Goal: Transaction & Acquisition: Subscribe to service/newsletter

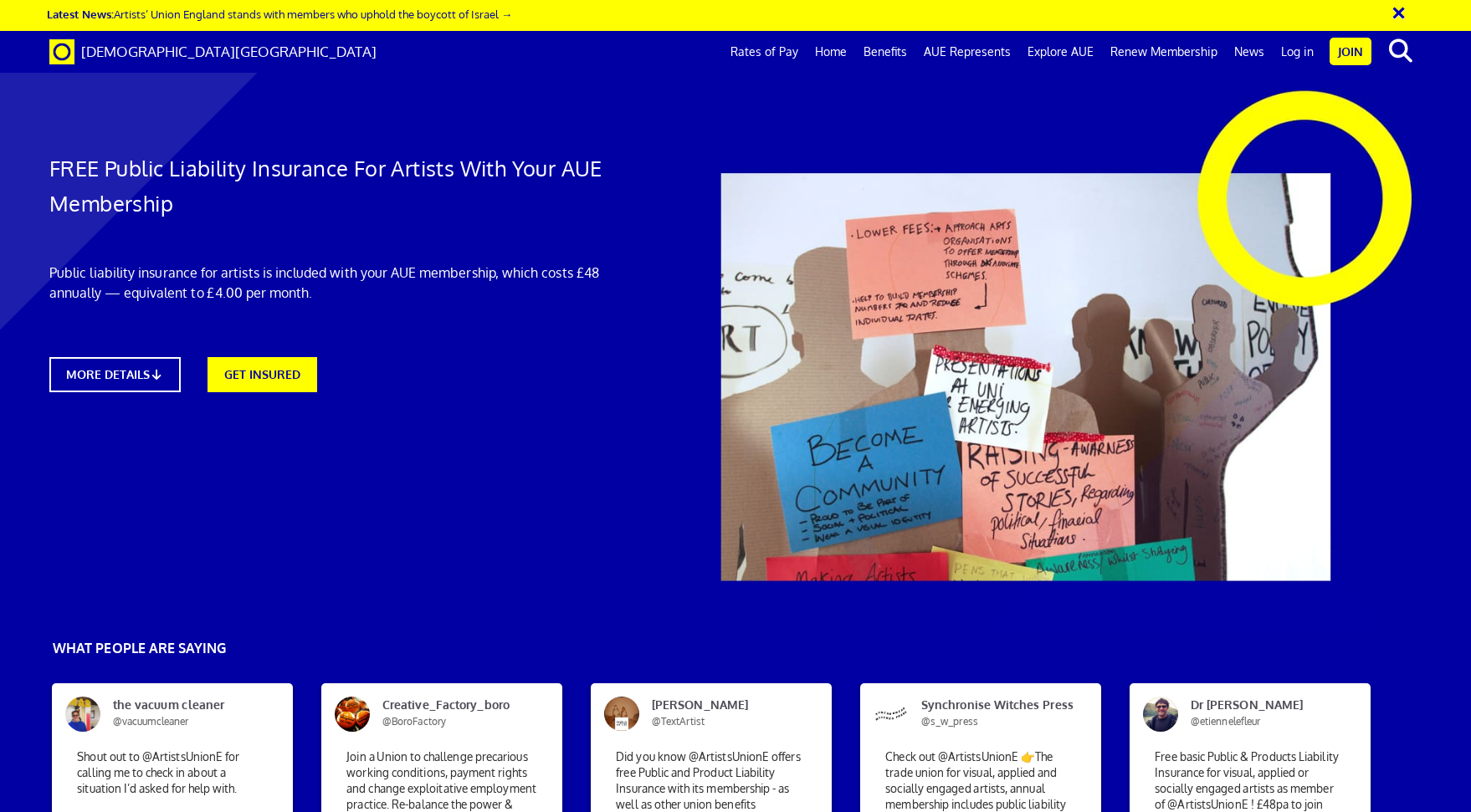
scroll to position [0, 20]
click at [256, 370] on link "GET INSURED" at bounding box center [262, 372] width 121 height 38
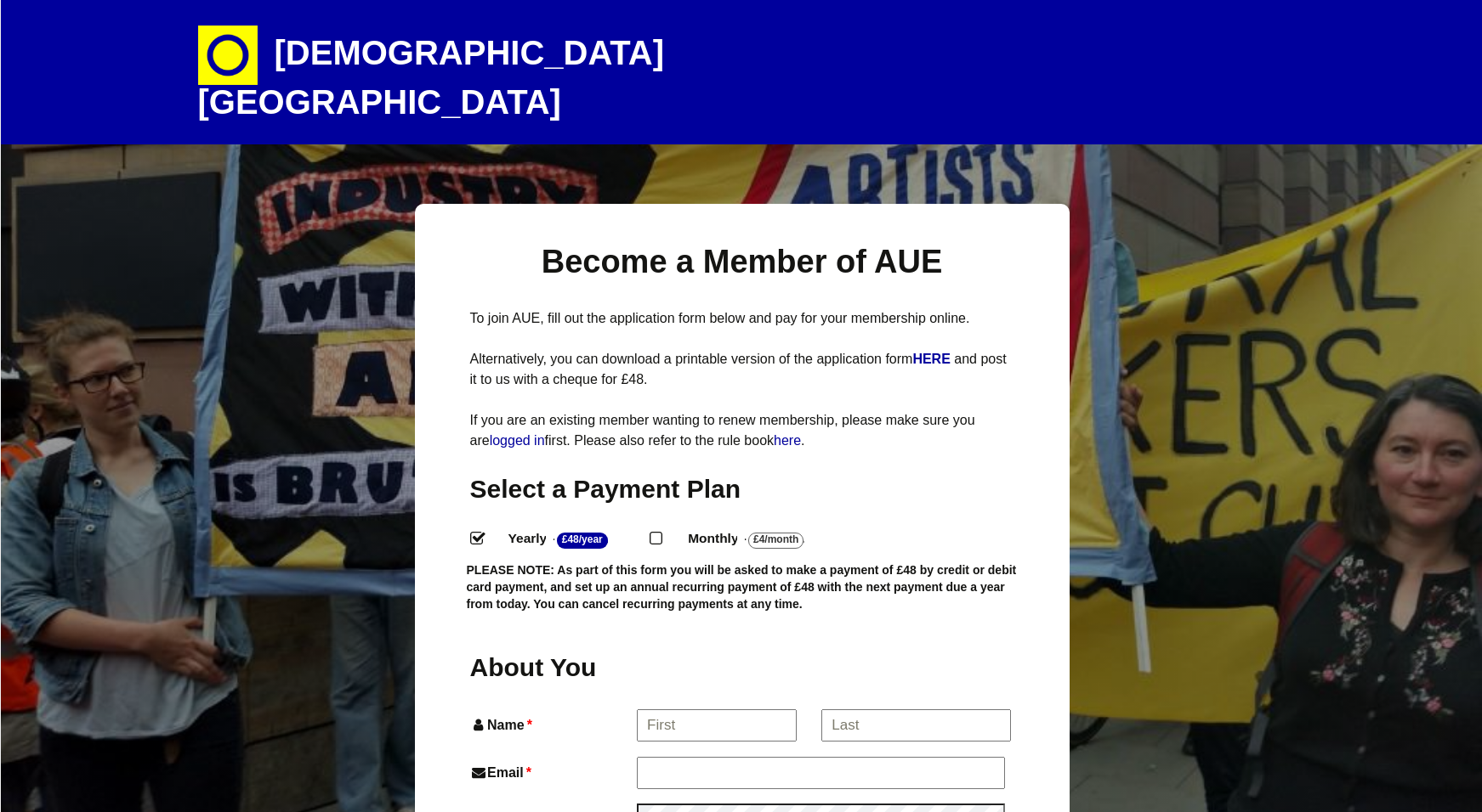
select select
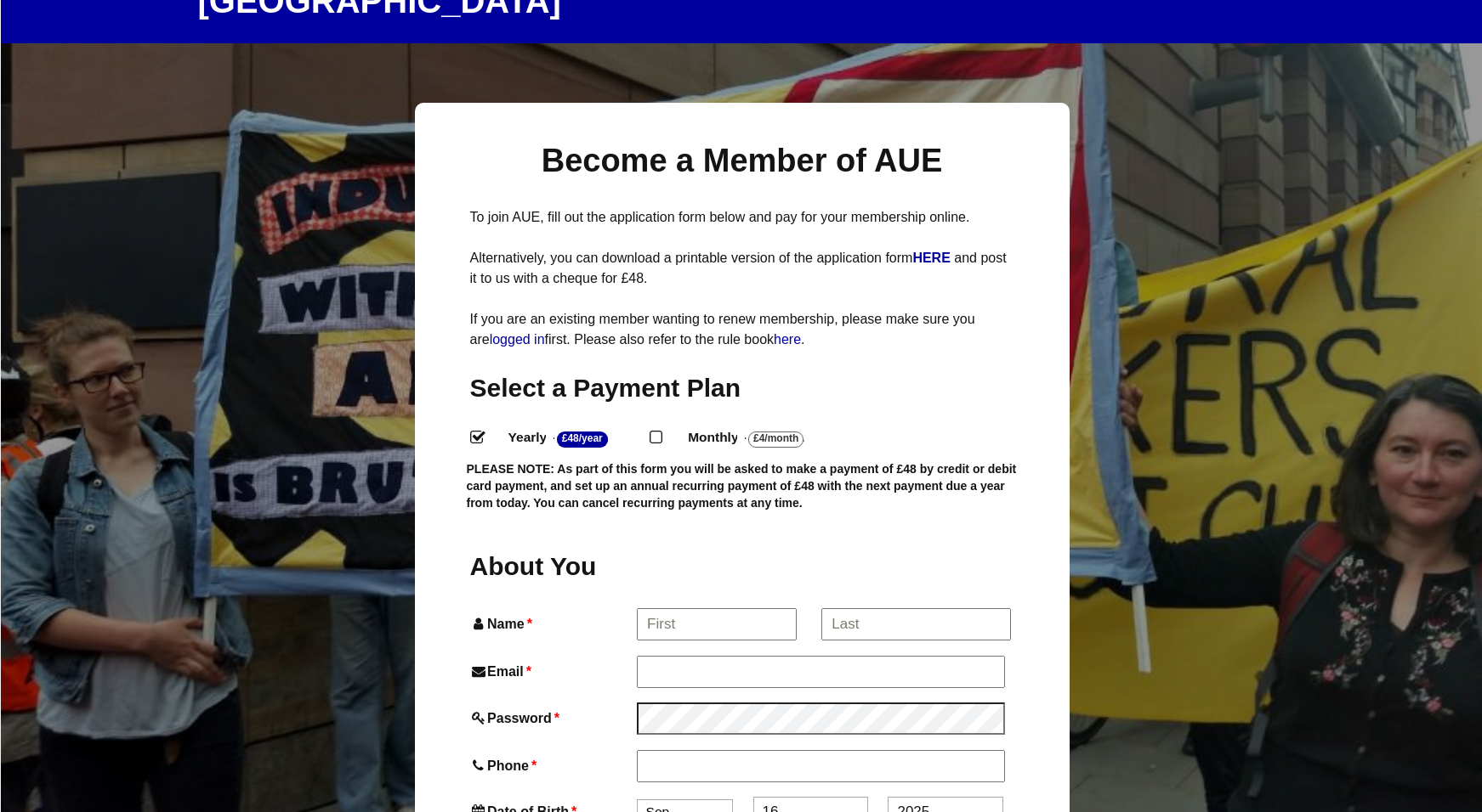
scroll to position [138, 0]
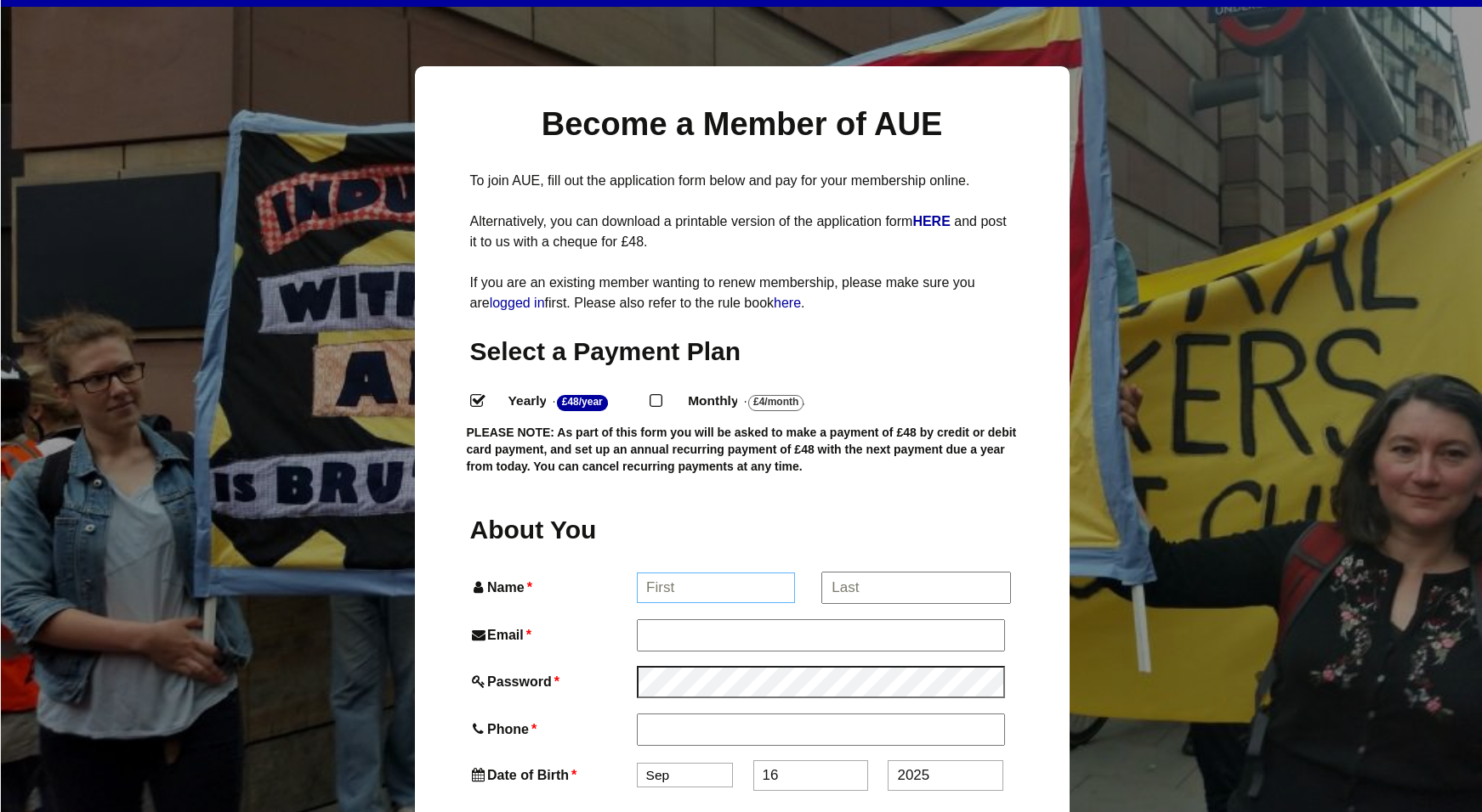
click at [659, 573] on input "Name *" at bounding box center [716, 588] width 158 height 31
type input "holly"
type input "Holly Brown"
type input "hello@holly-brown.co.uk"
type input "07919180355"
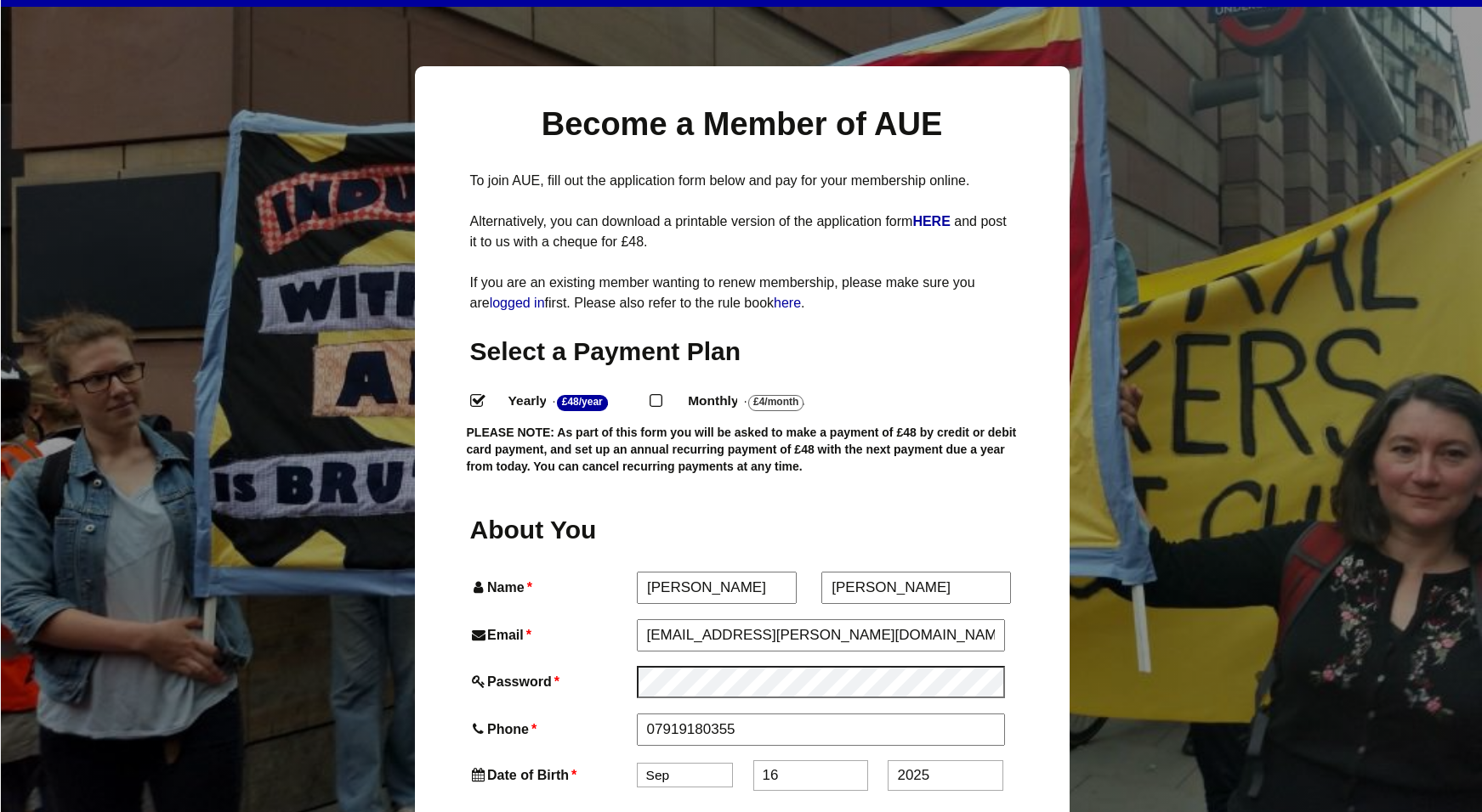
type input "Blackberry Hill"
type input "Orley Road"
type input "Ipplepen"
type input "TQ125SA"
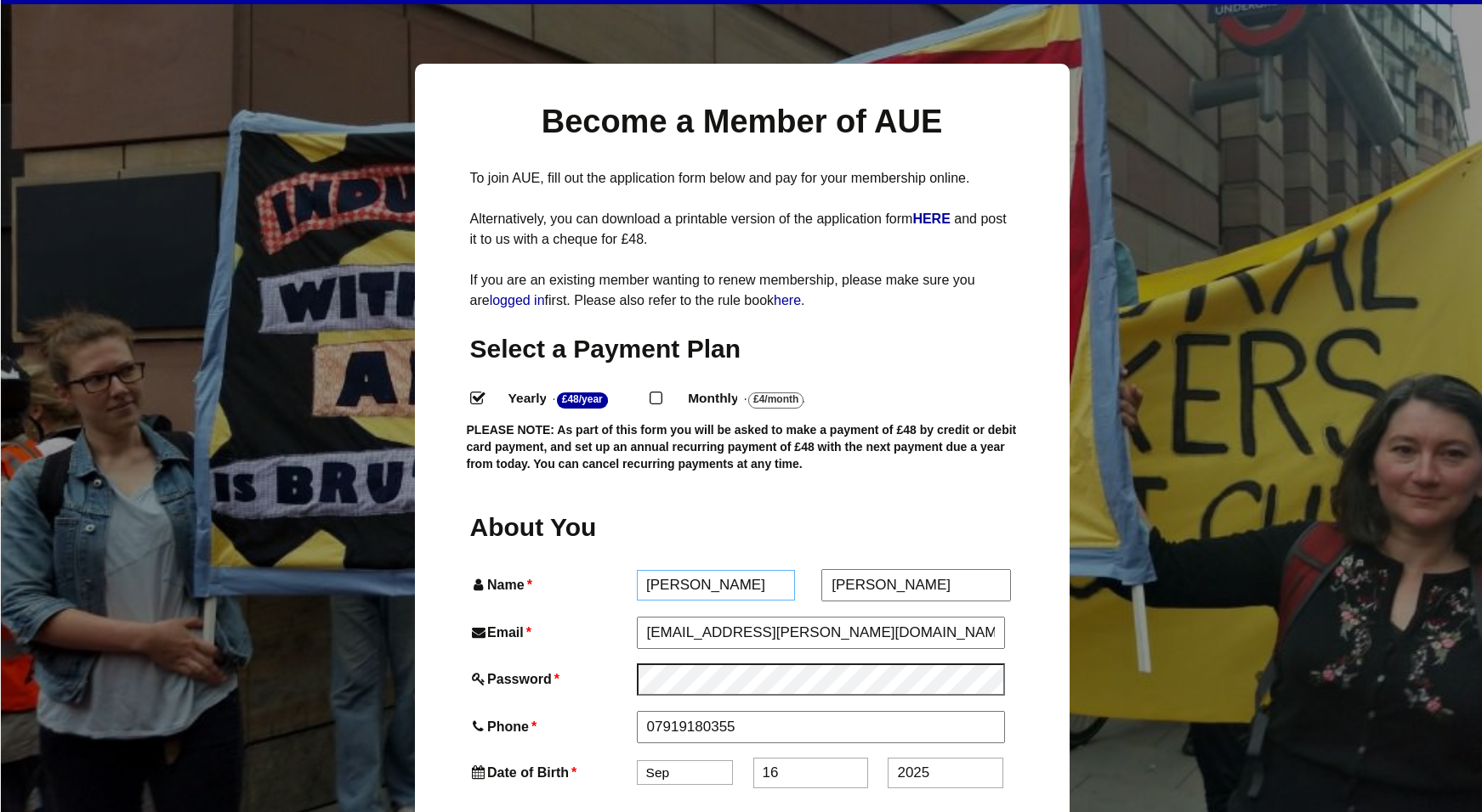
scroll to position [308, 0]
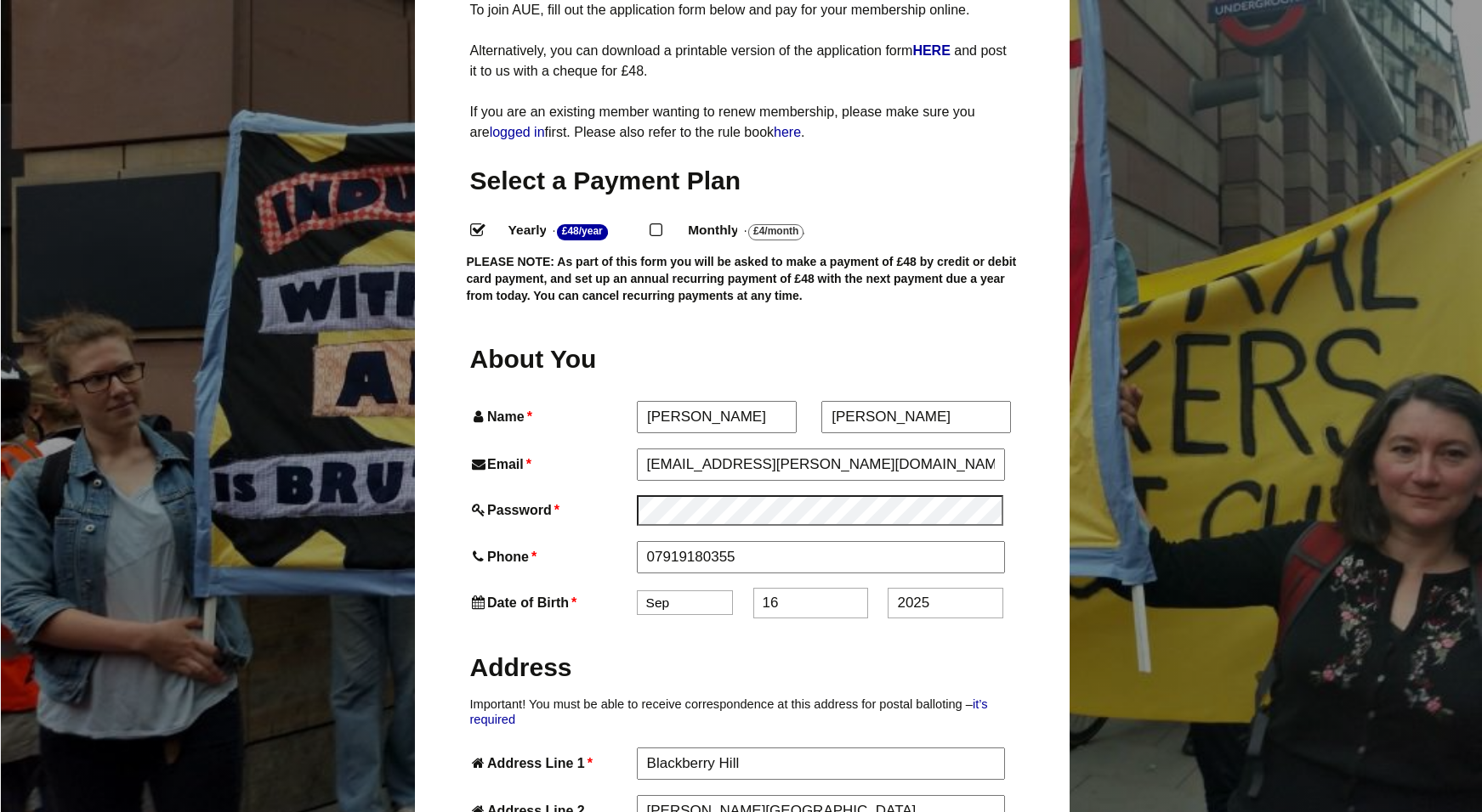
click at [697, 591] on select "Jan Feb Mar Apr May Jun Jul Aug Sep Oct Nov Dec" at bounding box center [685, 603] width 96 height 25
select select "5"
click at [789, 590] on input "16" at bounding box center [810, 605] width 115 height 31
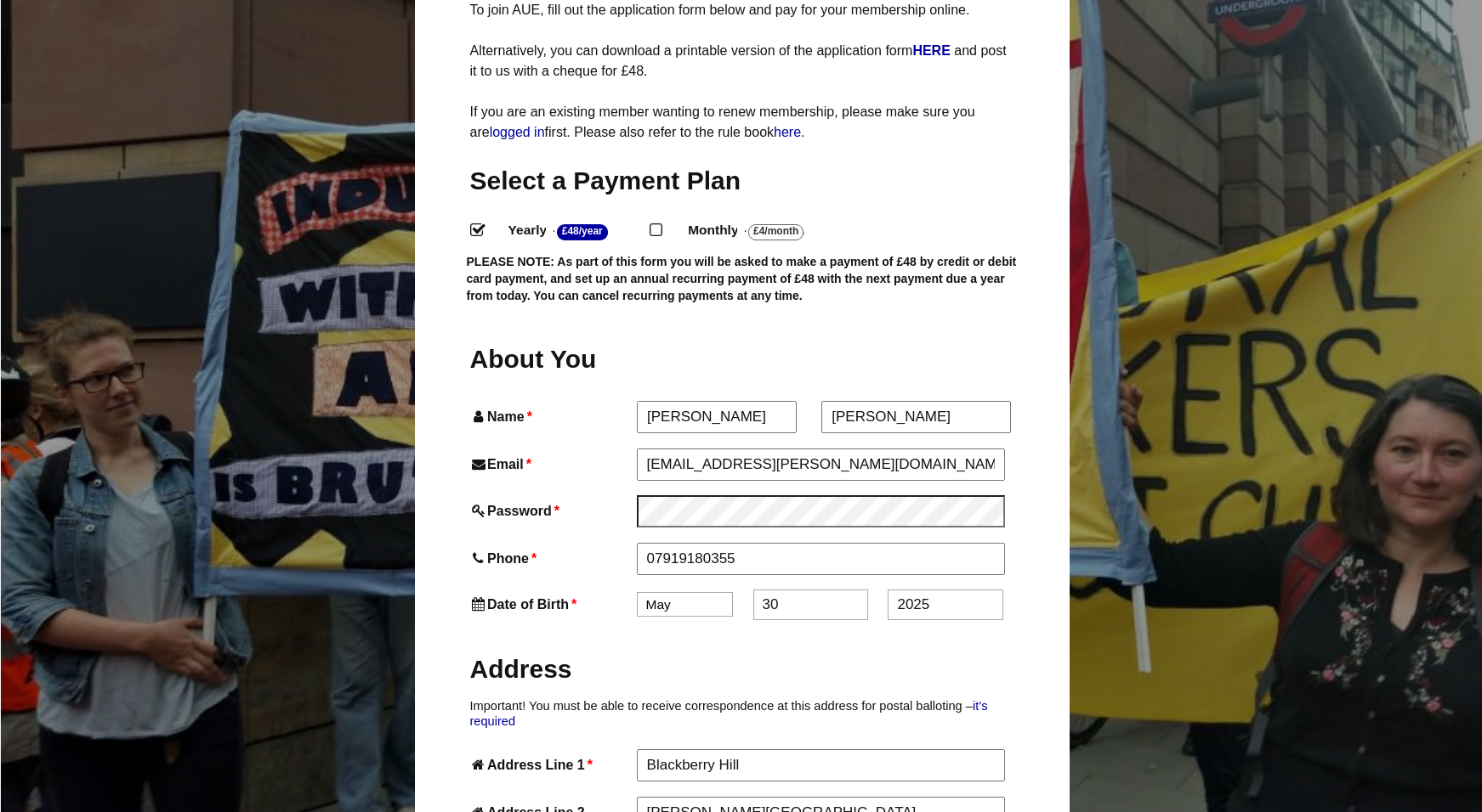
type input "30"
click at [922, 590] on input "2025" at bounding box center [944, 605] width 115 height 31
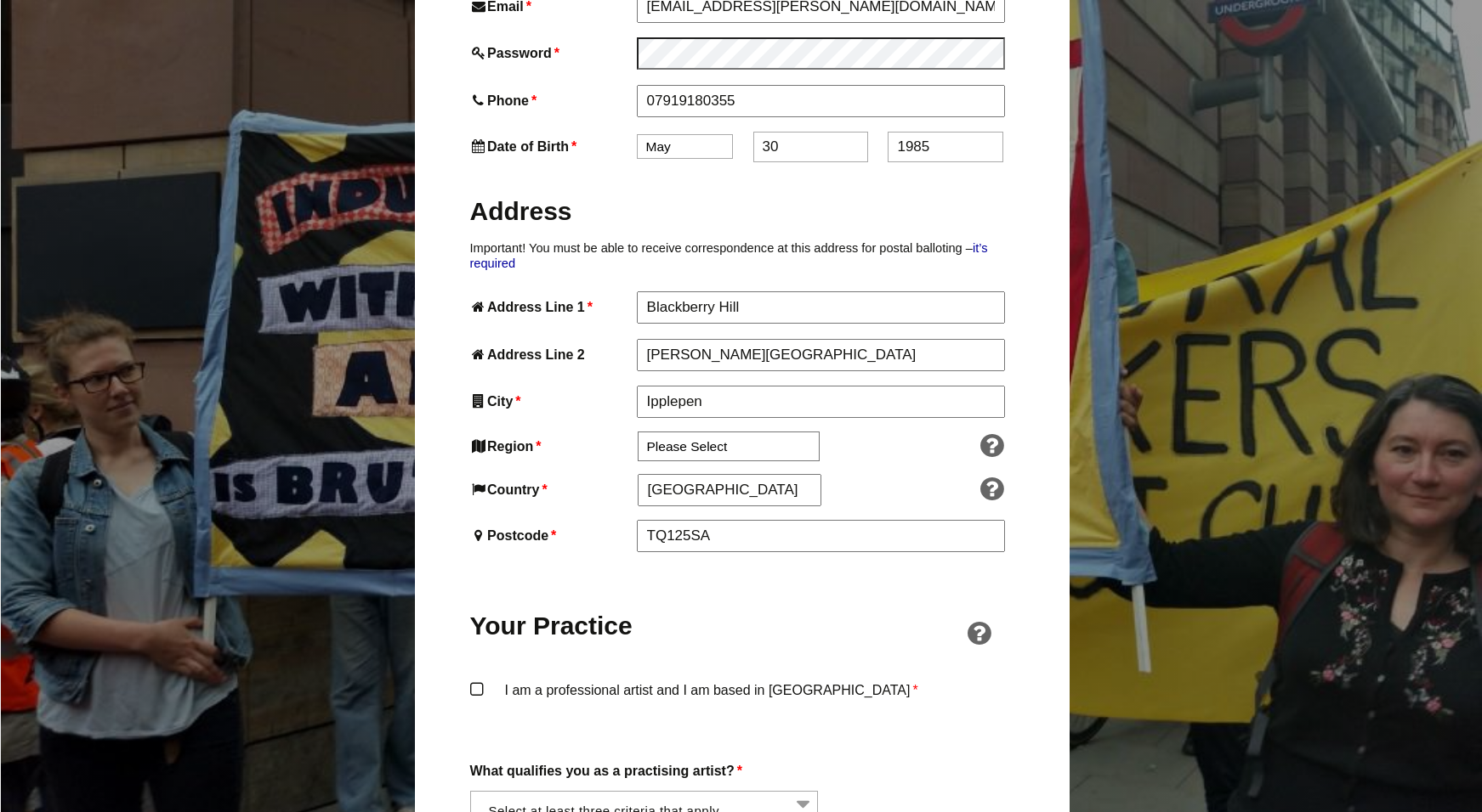
scroll to position [774, 0]
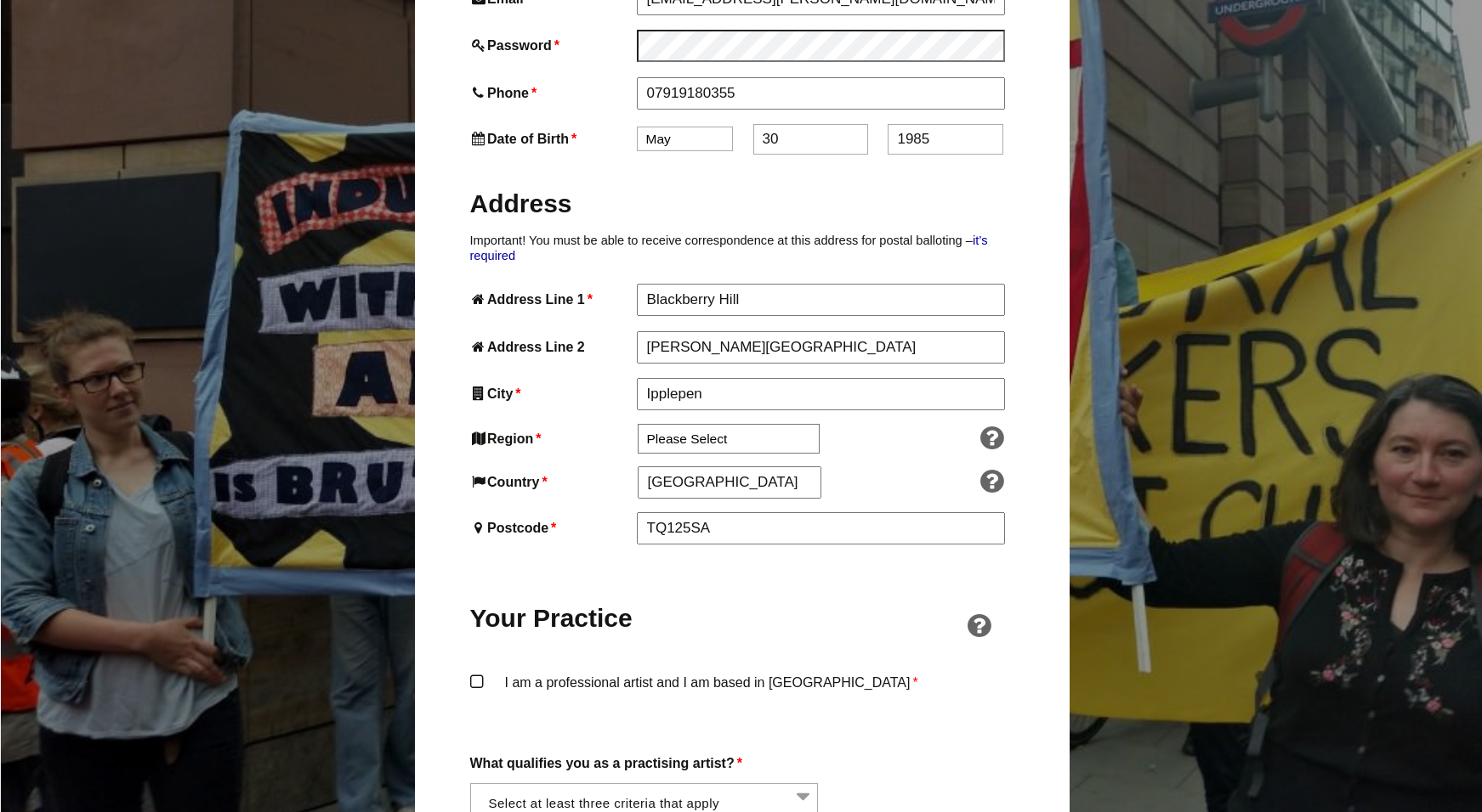
type input "1985"
click at [476, 671] on label "I am a professional artist and I am based in England *" at bounding box center [741, 696] width 544 height 51
click at [0, 0] on input "I am a professional artist and I am based in England *" at bounding box center [0, 0] width 0 height 0
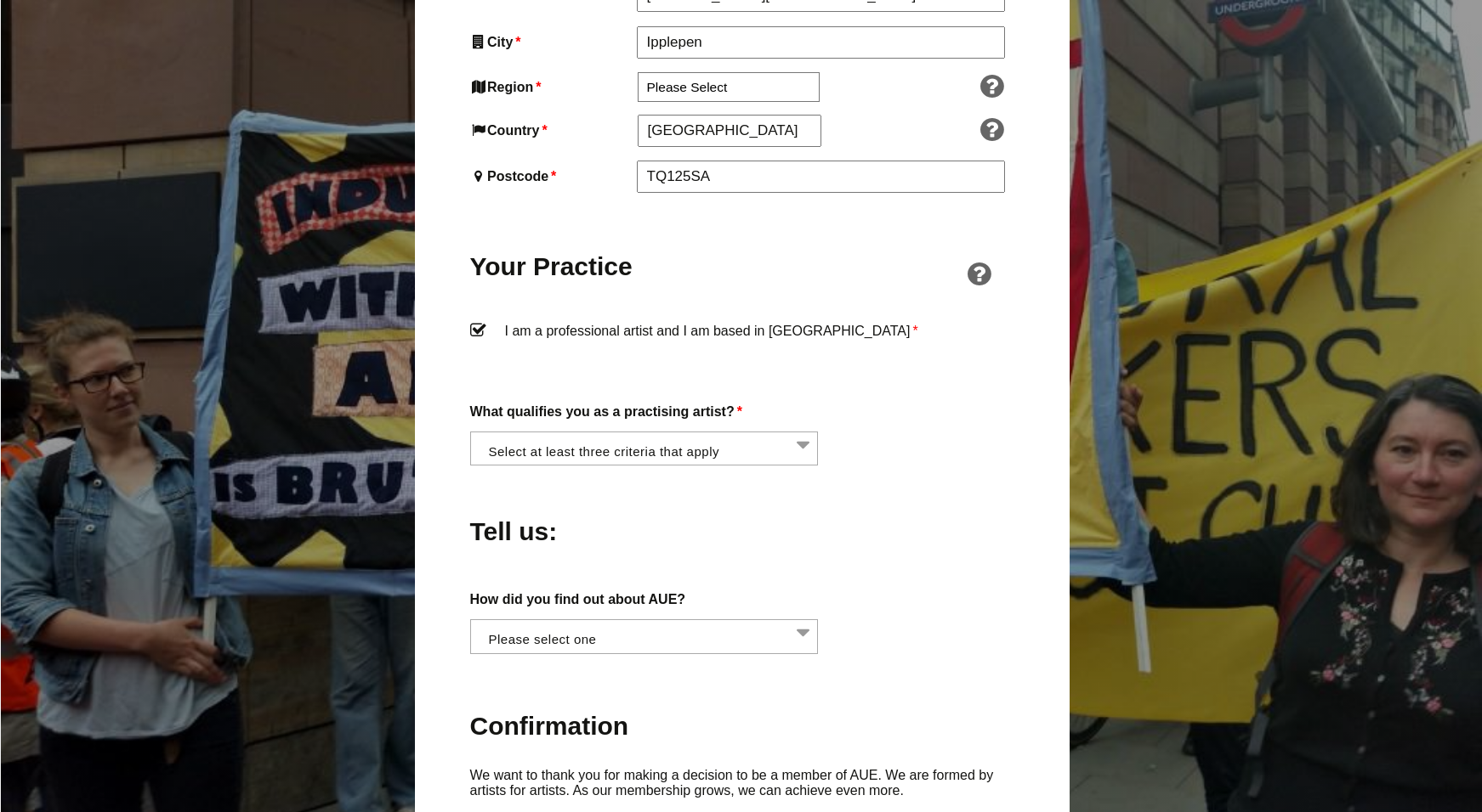
scroll to position [1127, 0]
click at [718, 431] on li at bounding box center [649, 445] width 348 height 29
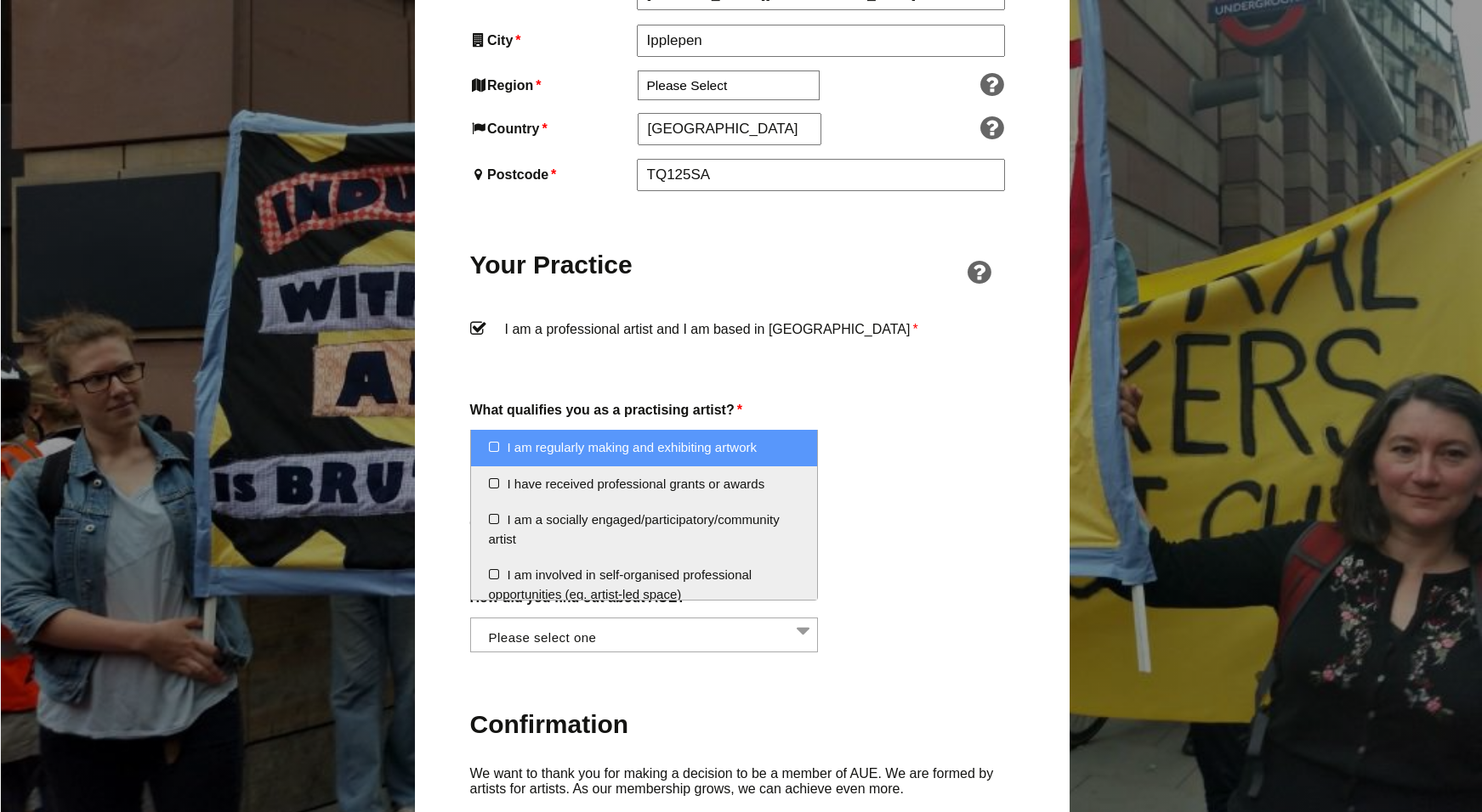
click at [493, 448] on li "I am regularly making and exhibiting artwork" at bounding box center [645, 448] width 347 height 37
select select "regularly_making_and_exhibiting_artwork"
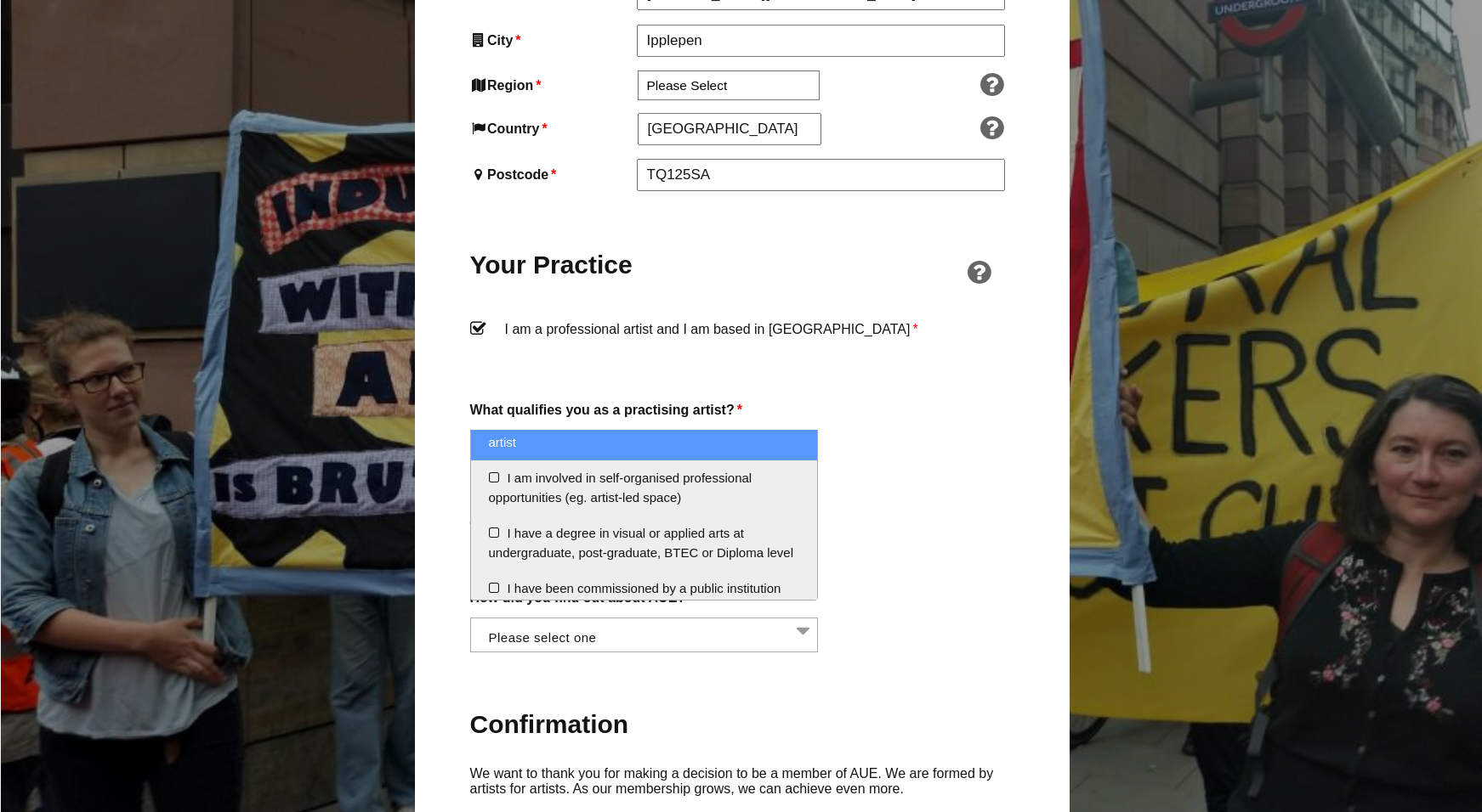
scroll to position [120, 0]
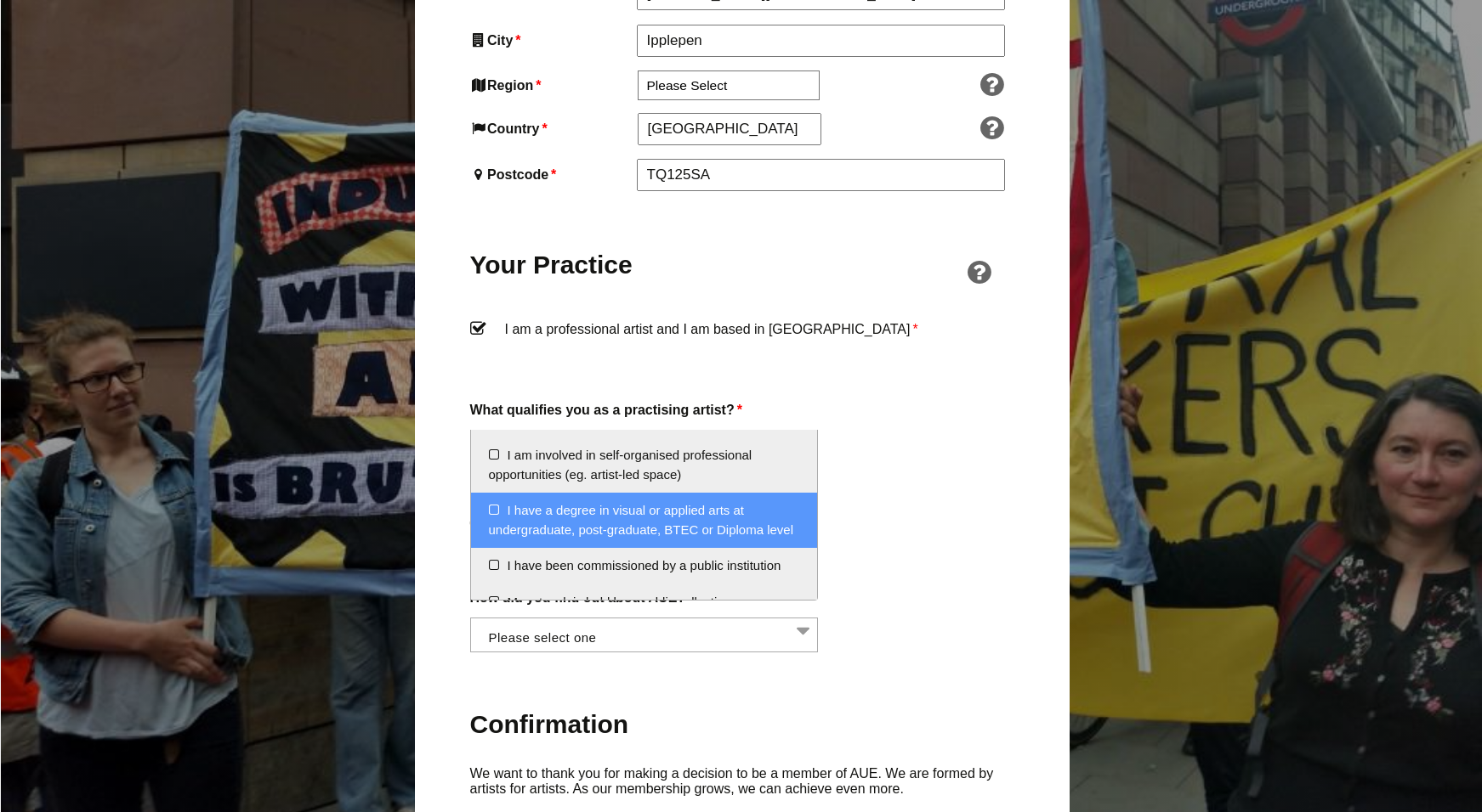
click at [491, 508] on li "I have a degree in visual or applied arts at undergraduate, post-graduate, BTEC…" at bounding box center [645, 520] width 347 height 55
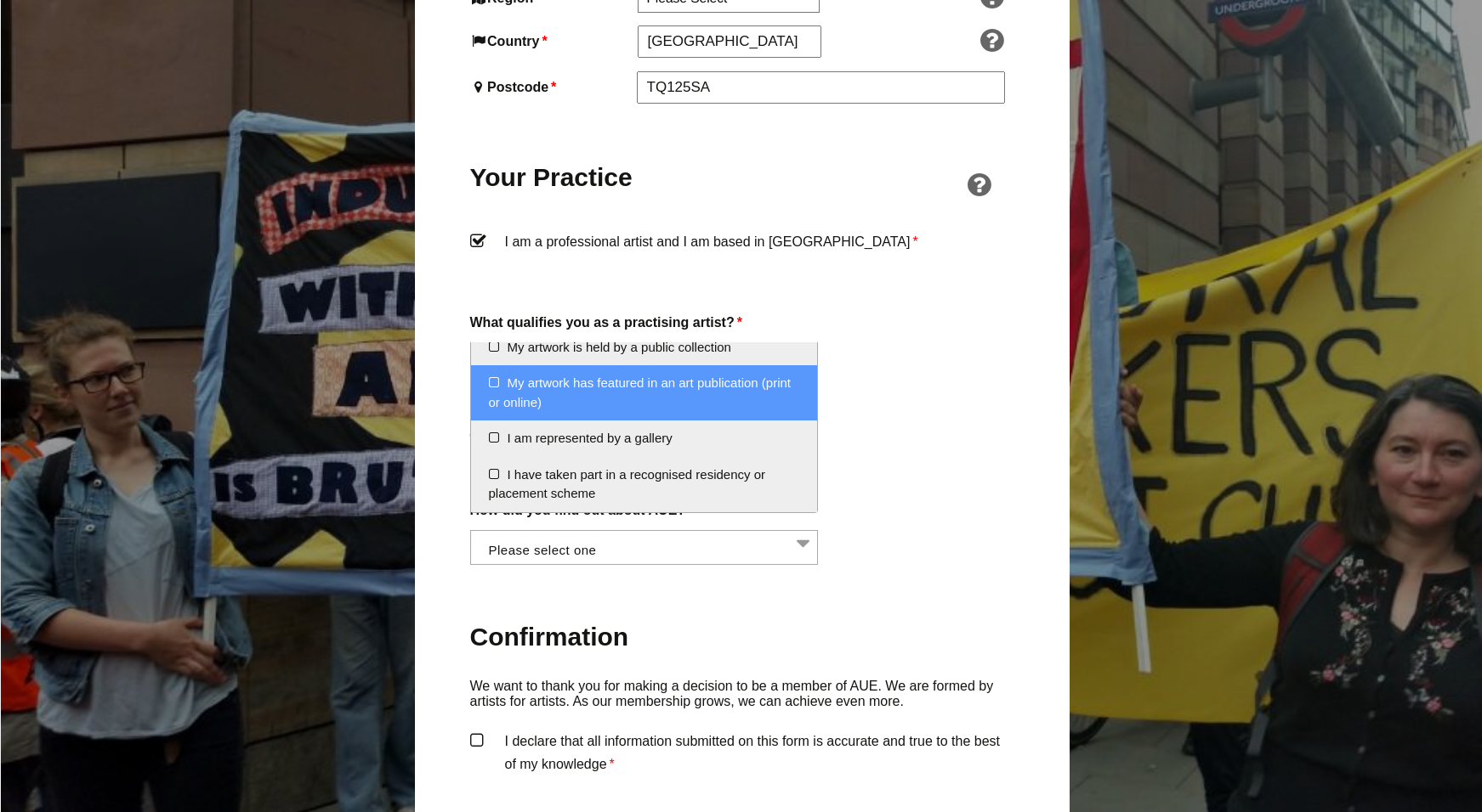
scroll to position [306, 0]
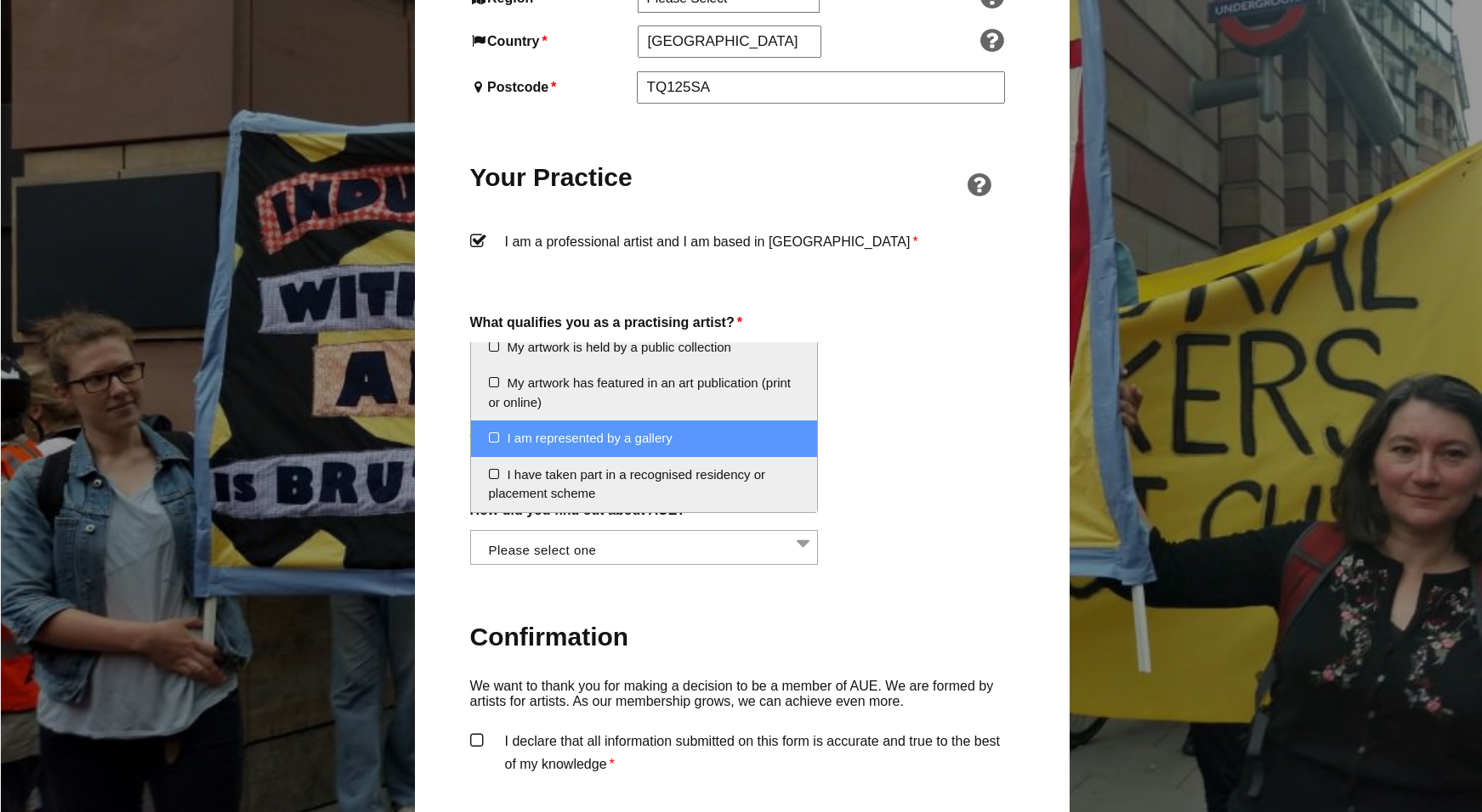
click at [491, 441] on li "I am represented by a gallery" at bounding box center [645, 439] width 347 height 37
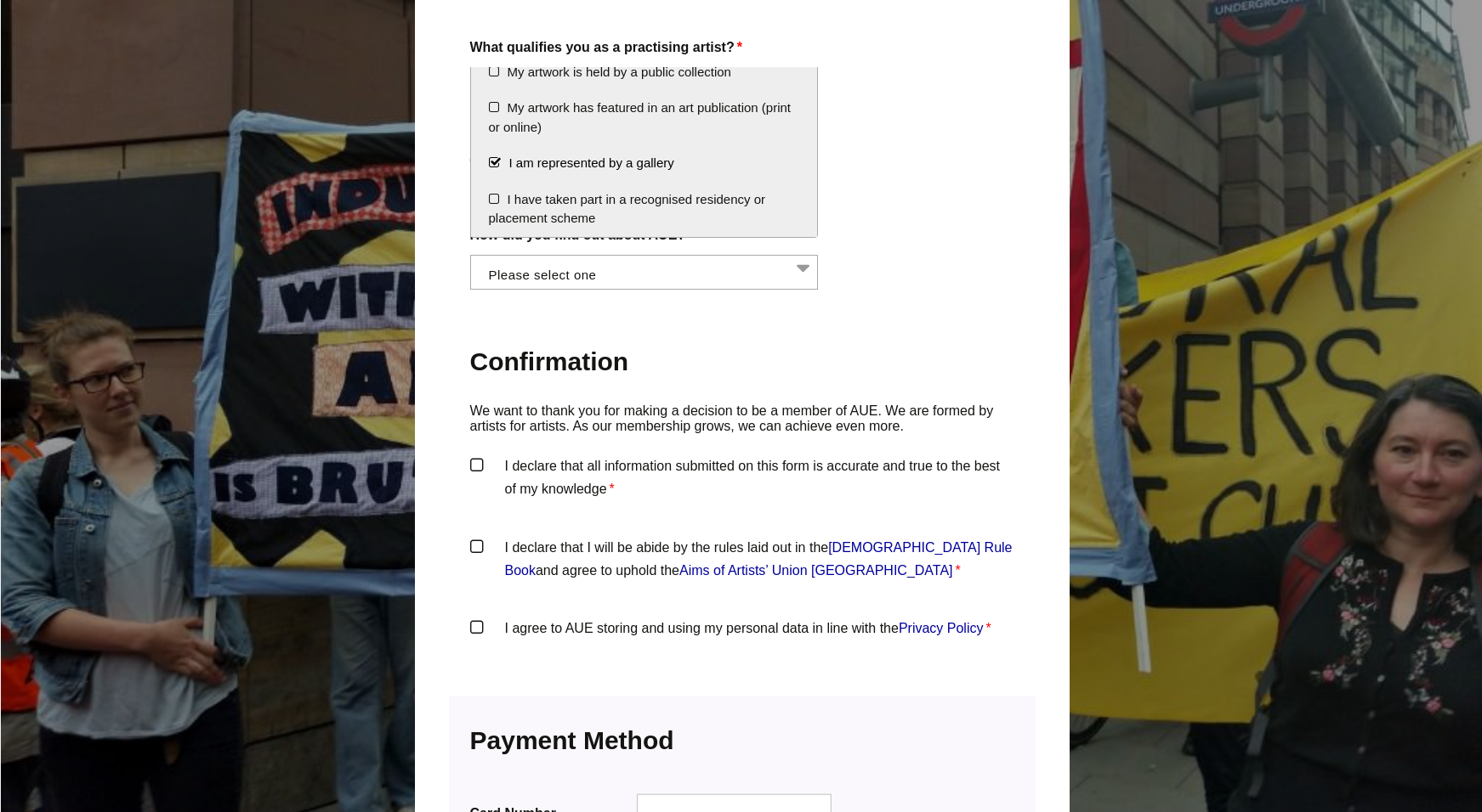
scroll to position [1491, 0]
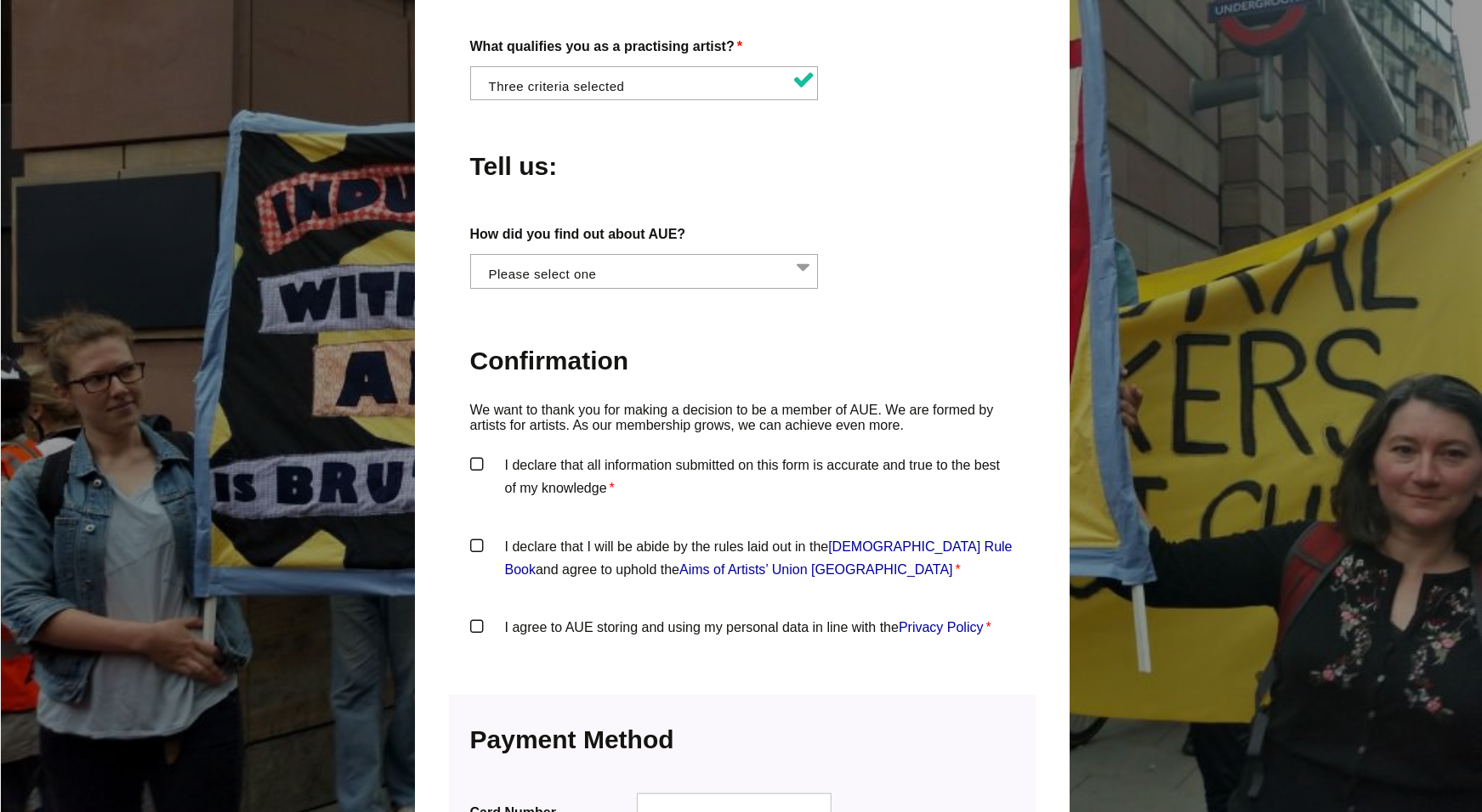
click at [467, 436] on div "Become a Member of AUE To join AUE, fill out the application form below and pay…" at bounding box center [742, 6] width 655 height 2588
click at [680, 255] on li at bounding box center [648, 269] width 348 height 29
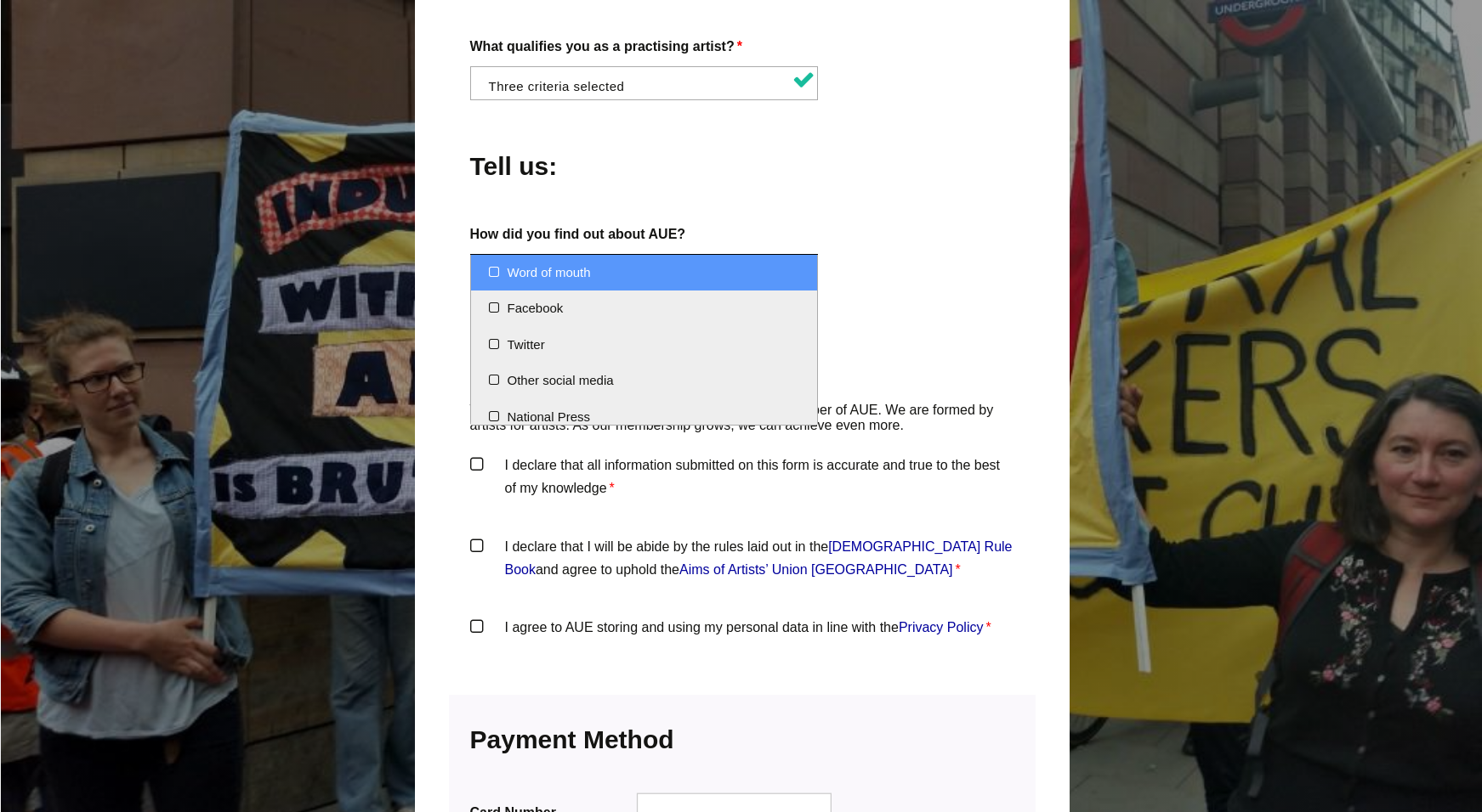
select select "Word of mouth"
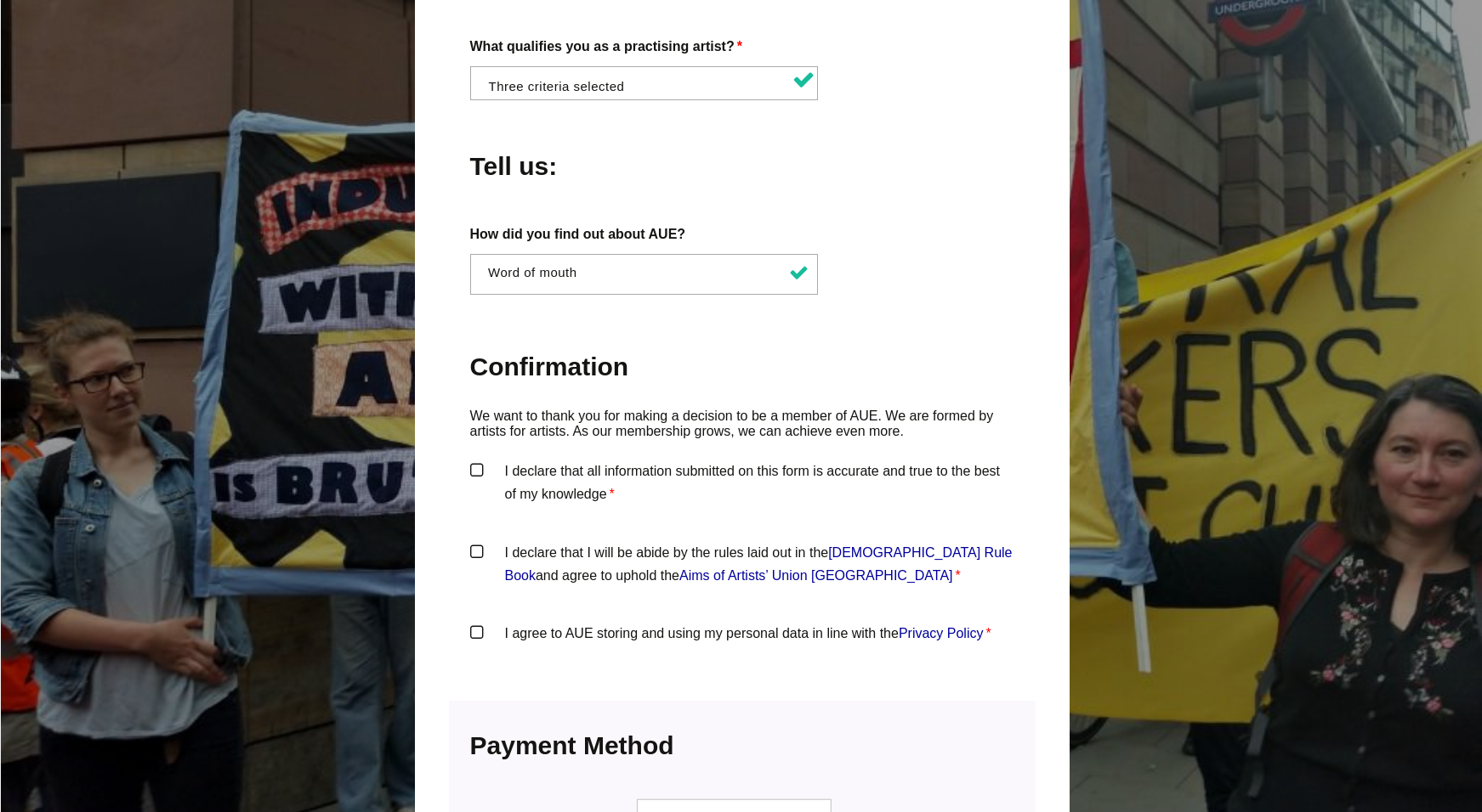
click at [482, 460] on label "I declare that all information submitted on this form is accurate and true to t…" at bounding box center [741, 485] width 544 height 51
click at [0, 0] on input "I declare that all information submitted on this form is accurate and true to t…" at bounding box center [0, 0] width 0 height 0
click at [471, 542] on label "I declare that I will be abide by the rules laid out in the Artists' Union Engl…" at bounding box center [741, 567] width 544 height 51
click at [0, 0] on input "I declare that I will be abide by the rules laid out in the Artists' Union Engl…" at bounding box center [0, 0] width 0 height 0
click at [479, 622] on label "I agree to AUE storing and using my personal data in line with the Privacy Poli…" at bounding box center [741, 647] width 544 height 51
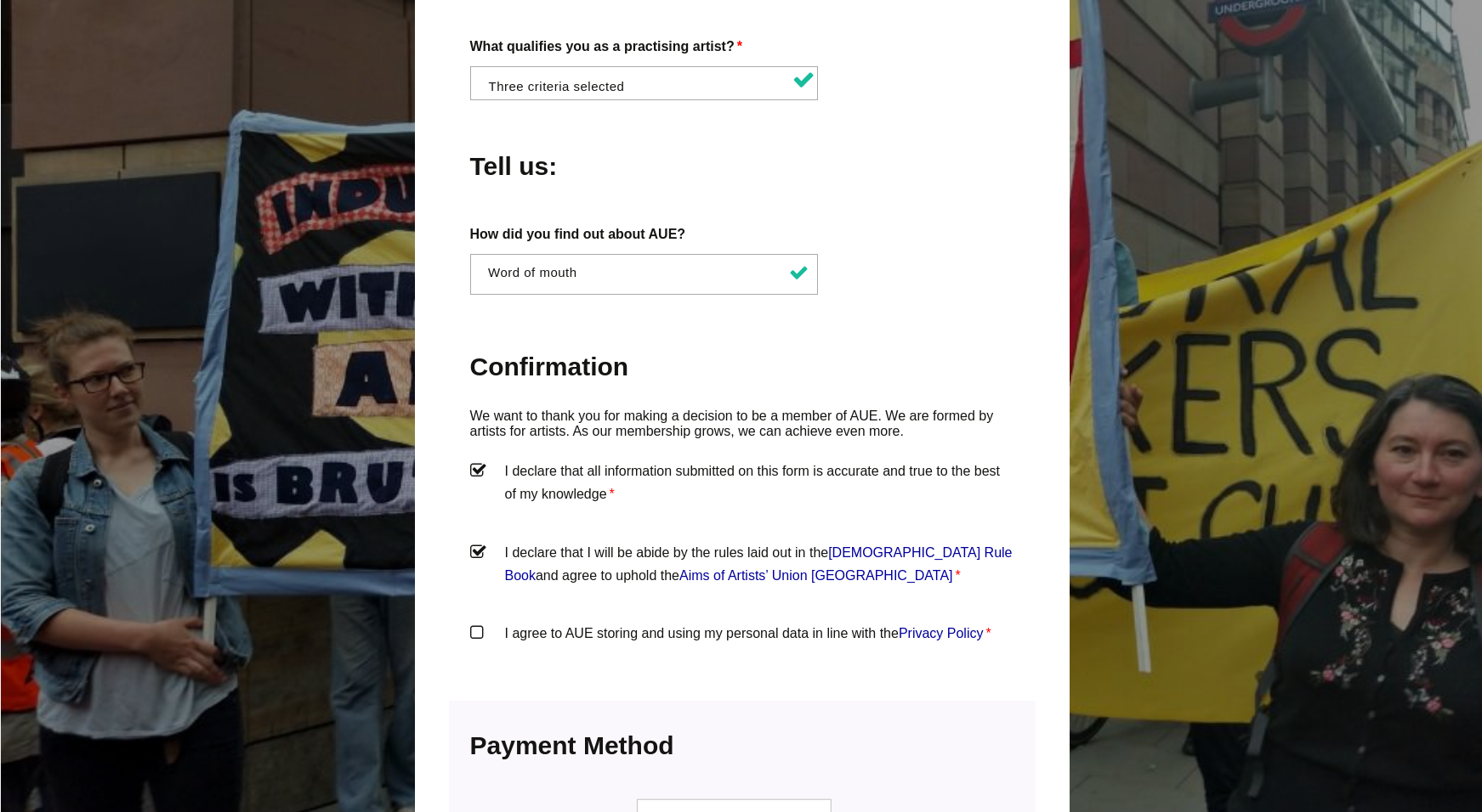
click at [0, 0] on input "I agree to AUE storing and using my personal data in line with the Privacy Poli…" at bounding box center [0, 0] width 0 height 0
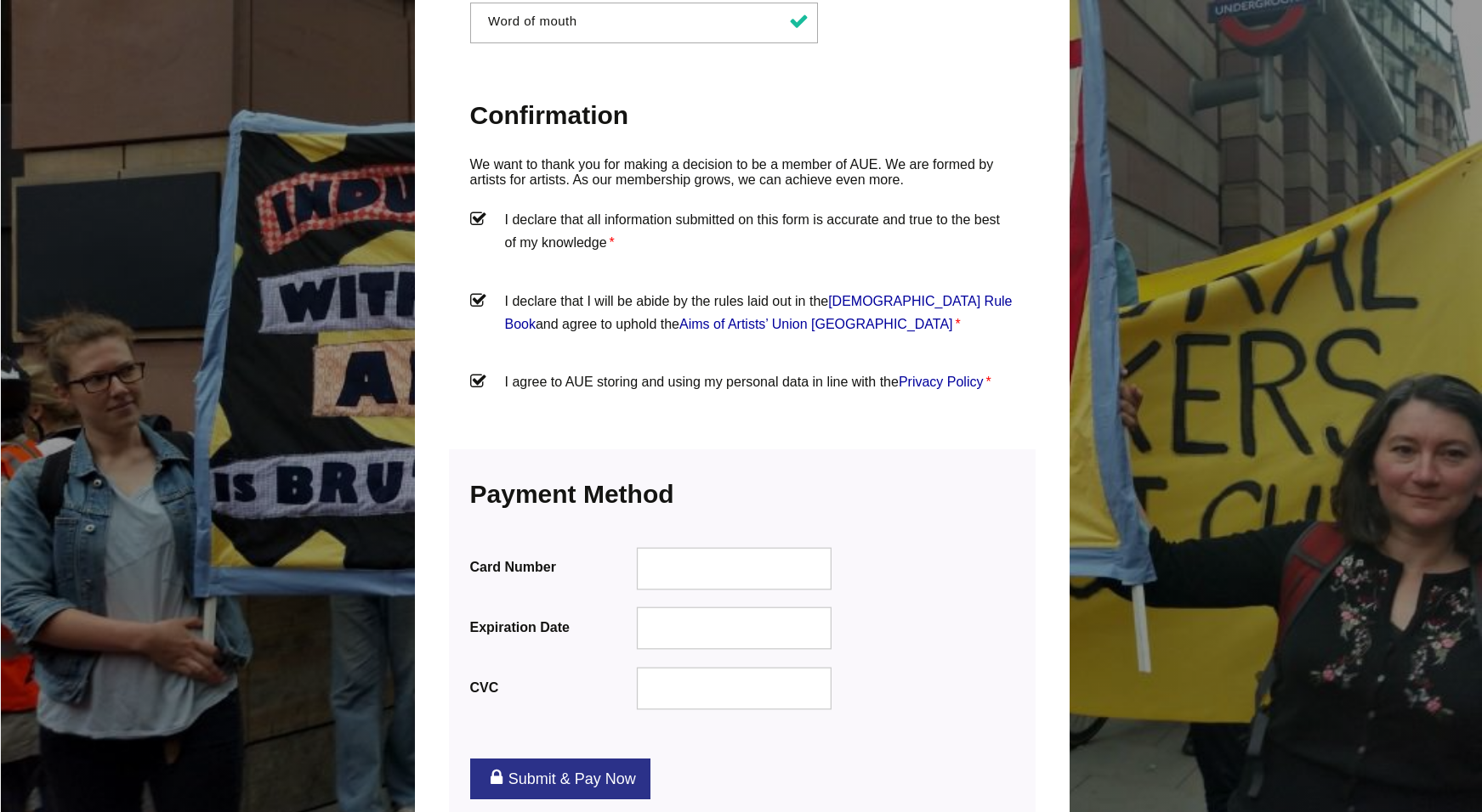
scroll to position [1857, 0]
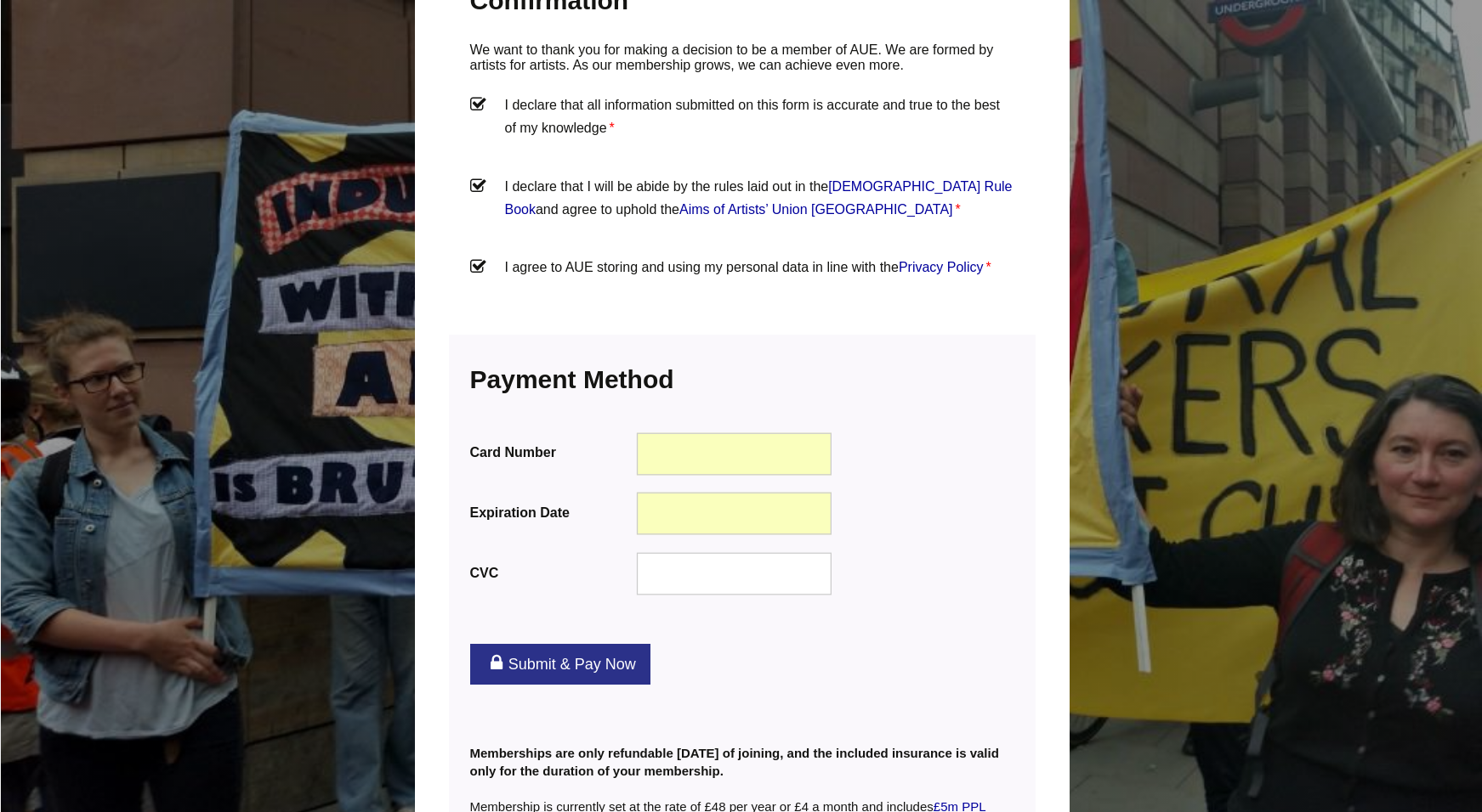
click at [544, 644] on link "Submit & Pay Now" at bounding box center [560, 664] width 181 height 41
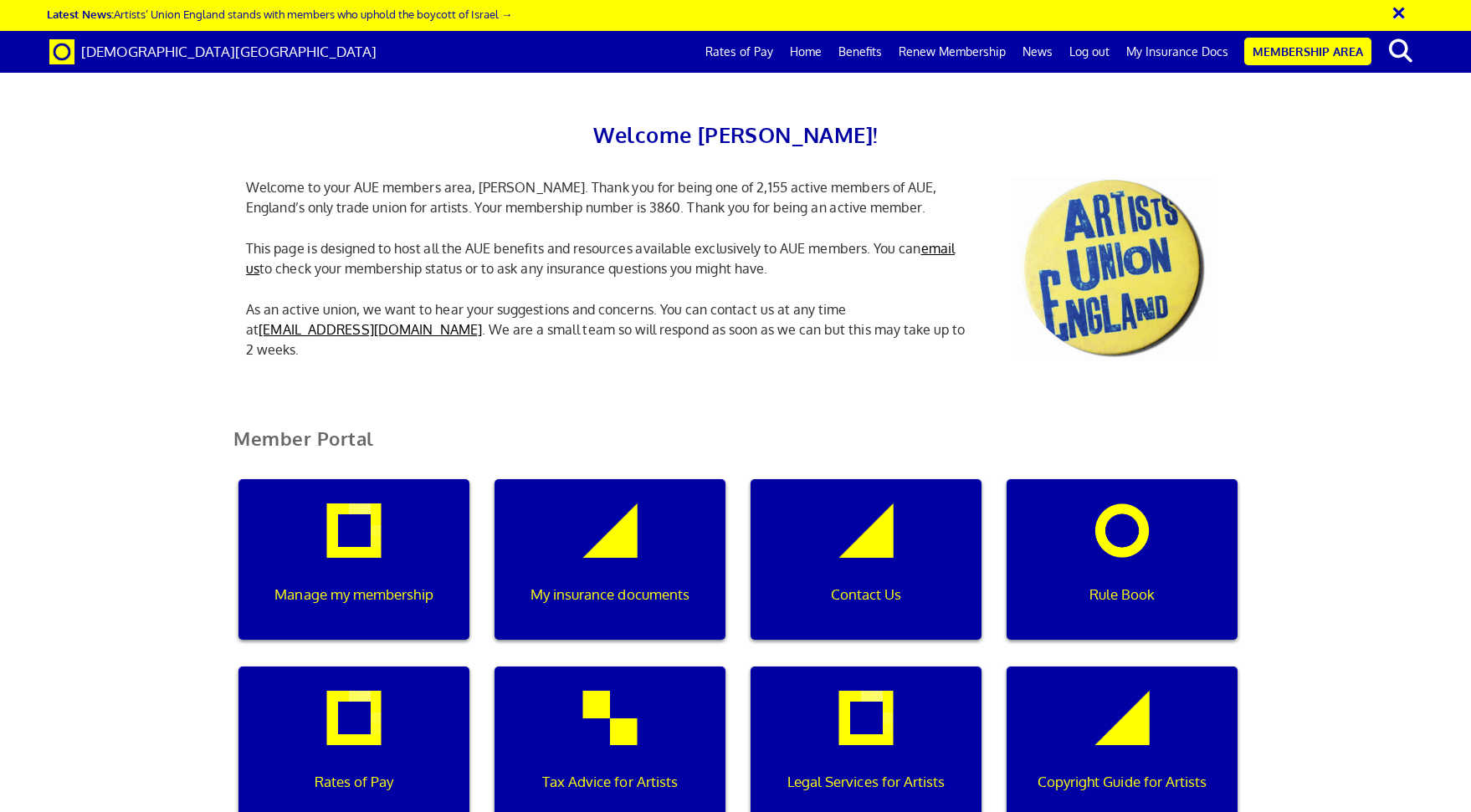
scroll to position [146, 0]
click at [633, 479] on div "My insurance documents" at bounding box center [609, 560] width 231 height 161
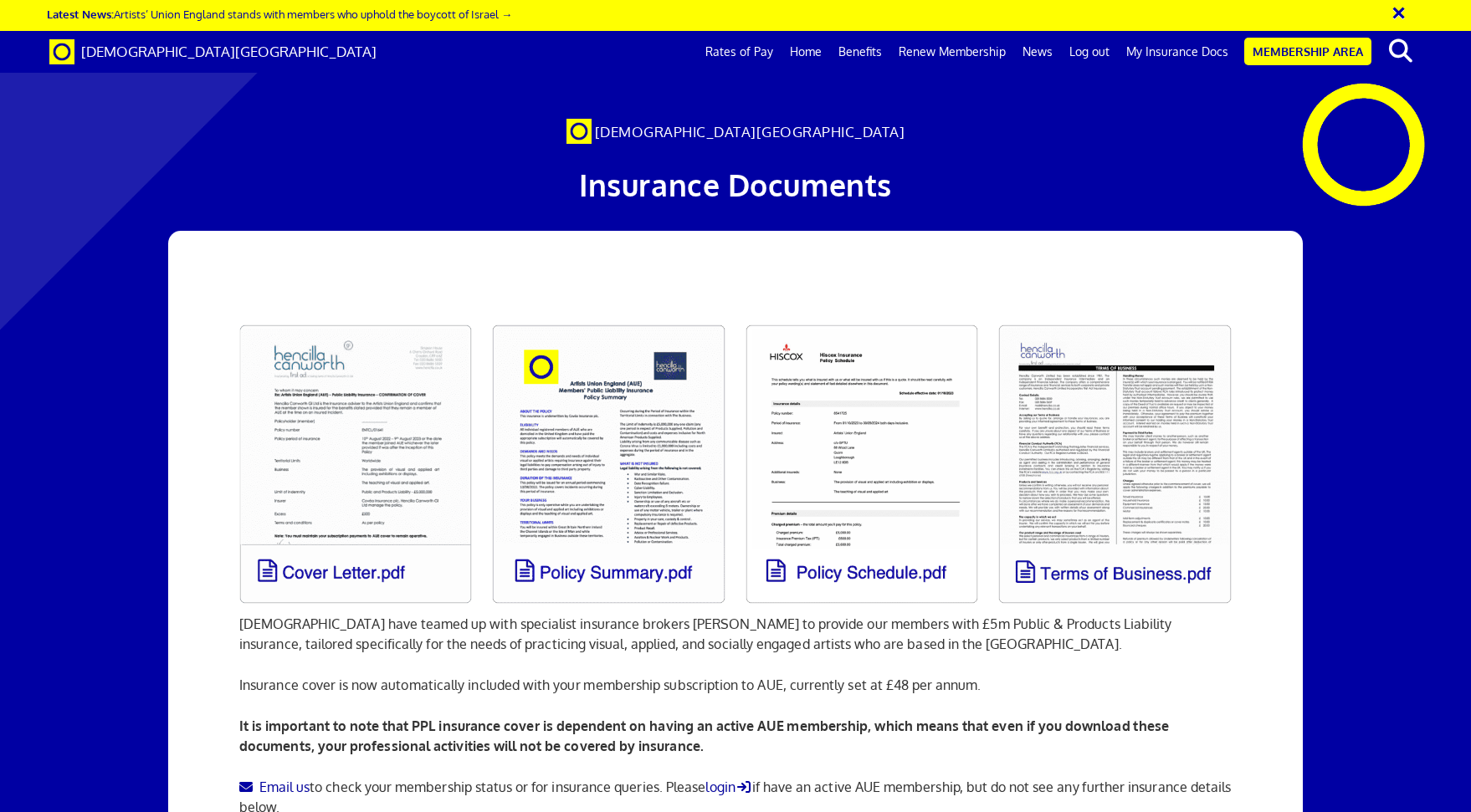
scroll to position [0, 20]
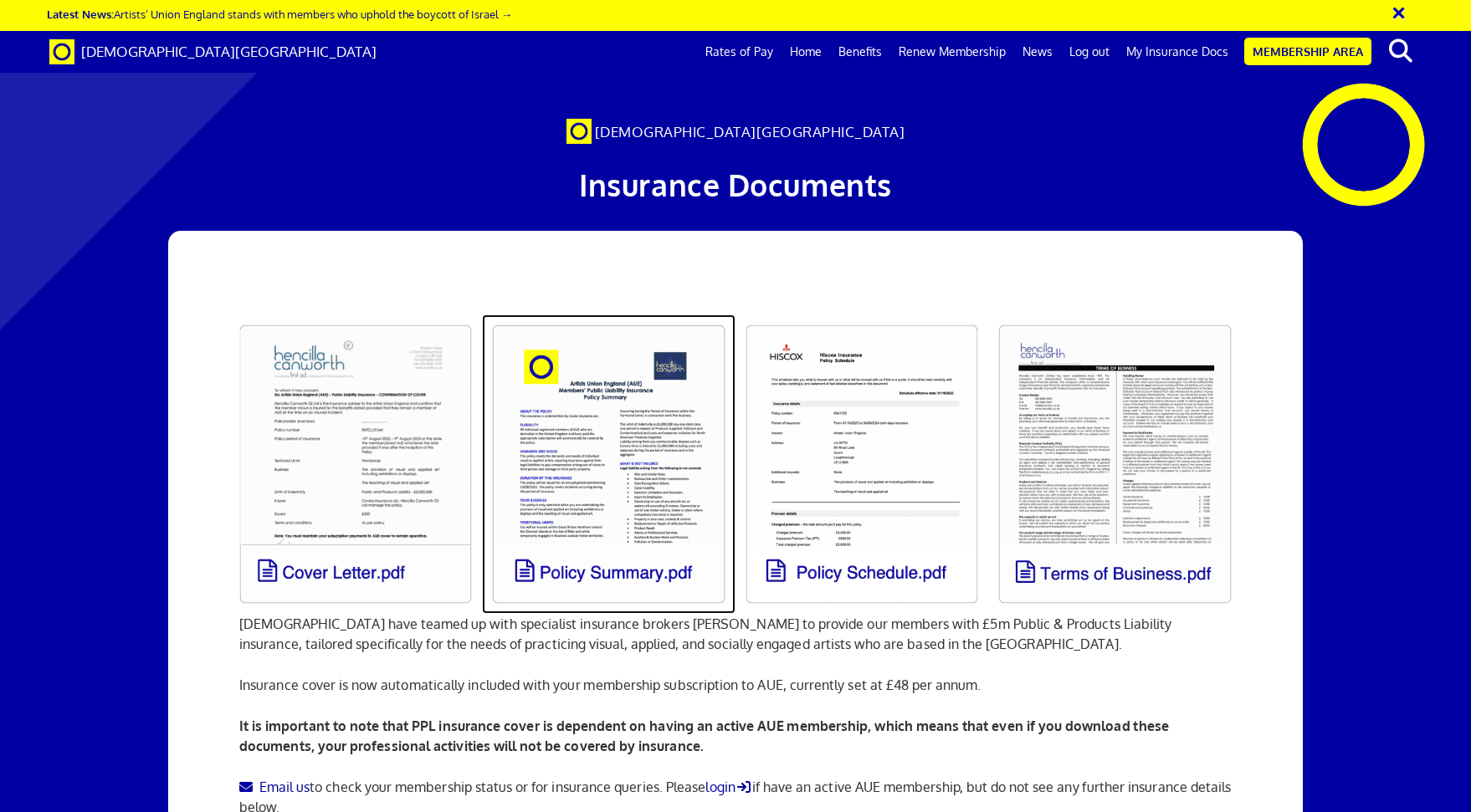
click at [613, 437] on link at bounding box center [609, 463] width 253 height 299
